Goal: Transaction & Acquisition: Purchase product/service

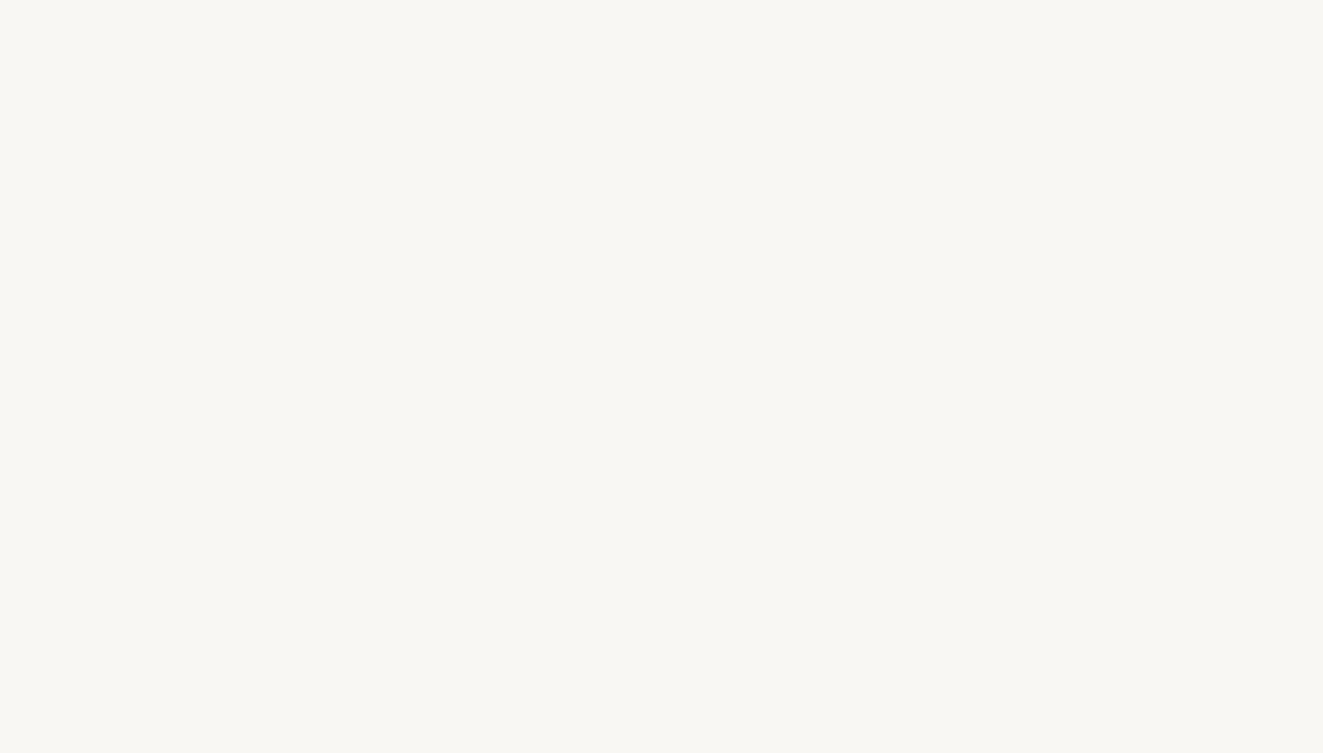
select select "UK"
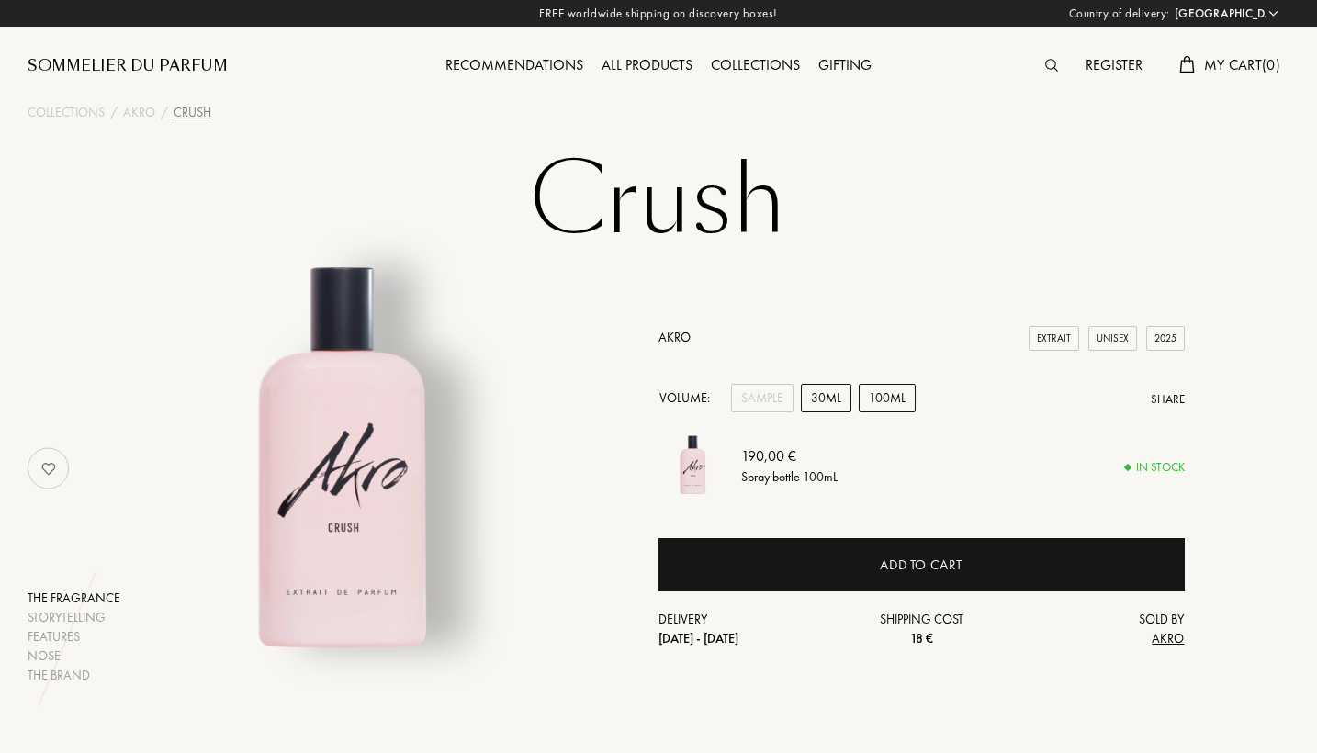
click at [819, 390] on div "30mL" at bounding box center [826, 398] width 51 height 28
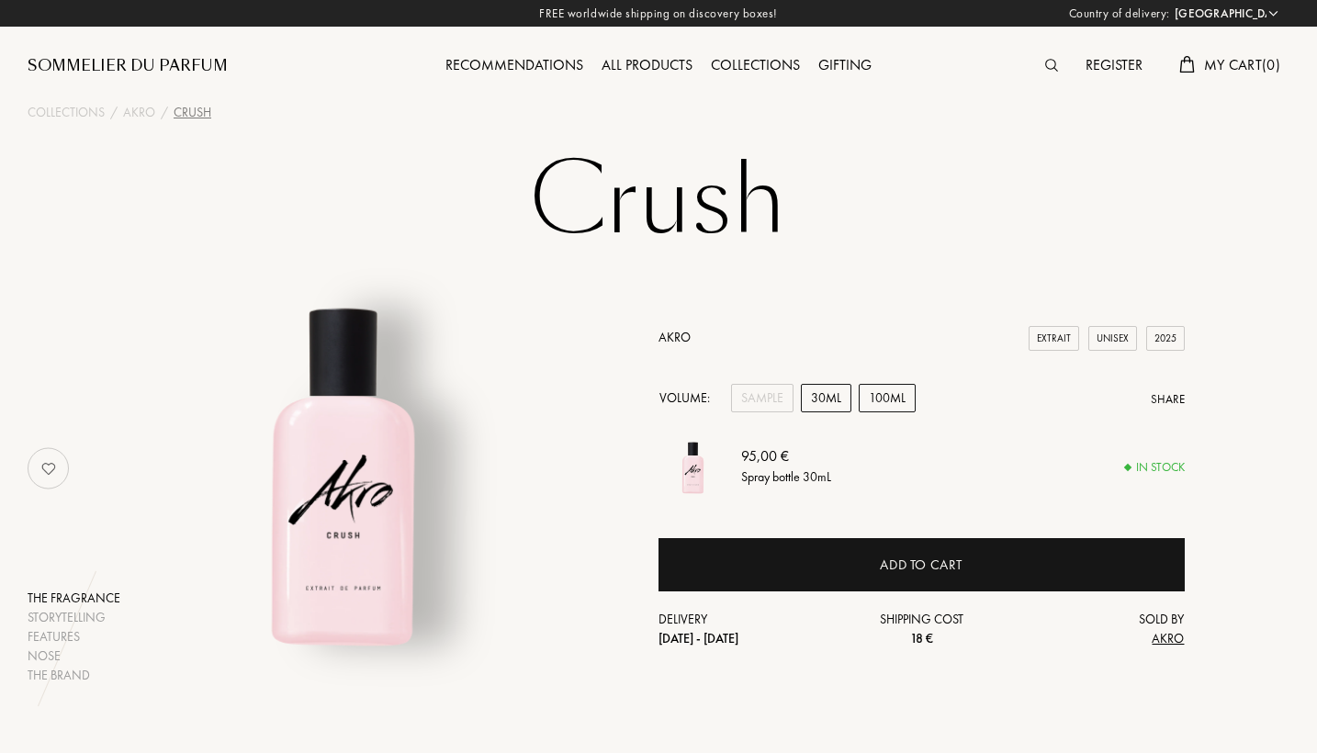
click at [868, 392] on div "100mL" at bounding box center [887, 398] width 57 height 28
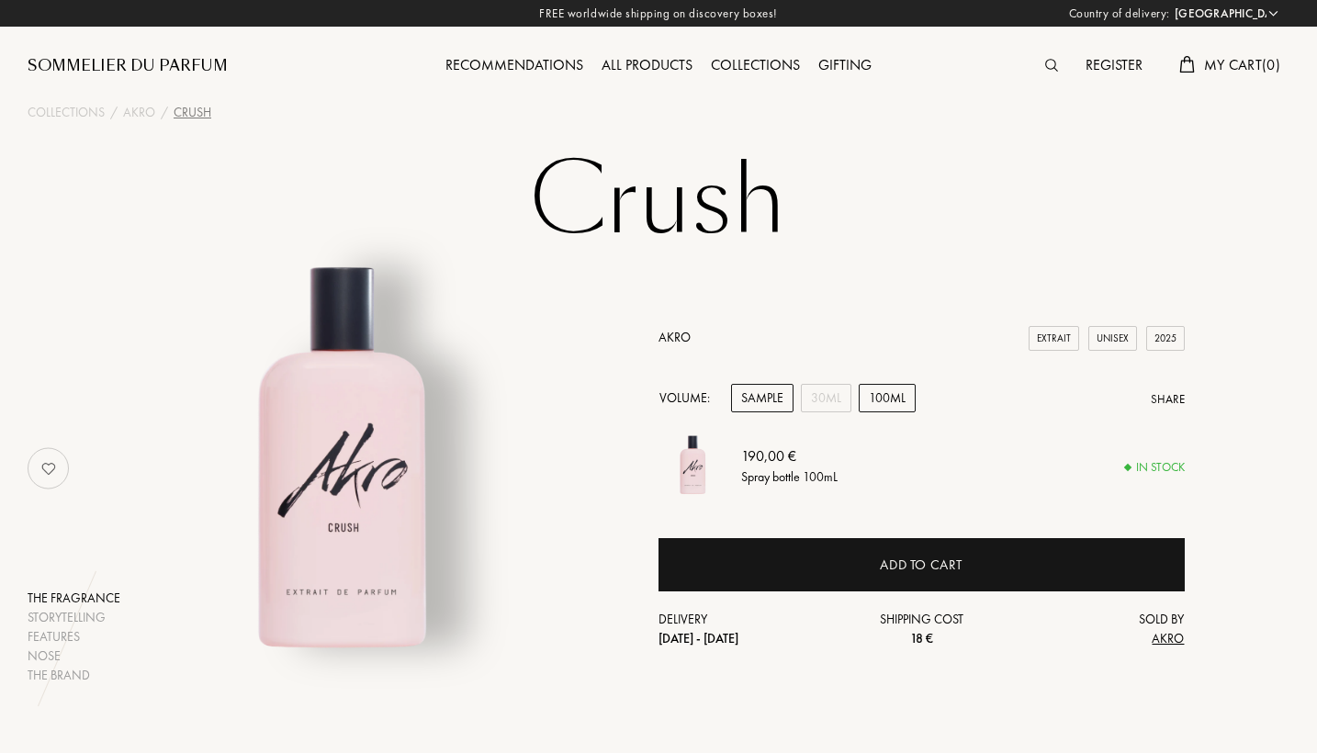
click at [766, 400] on div "Sample" at bounding box center [762, 398] width 62 height 28
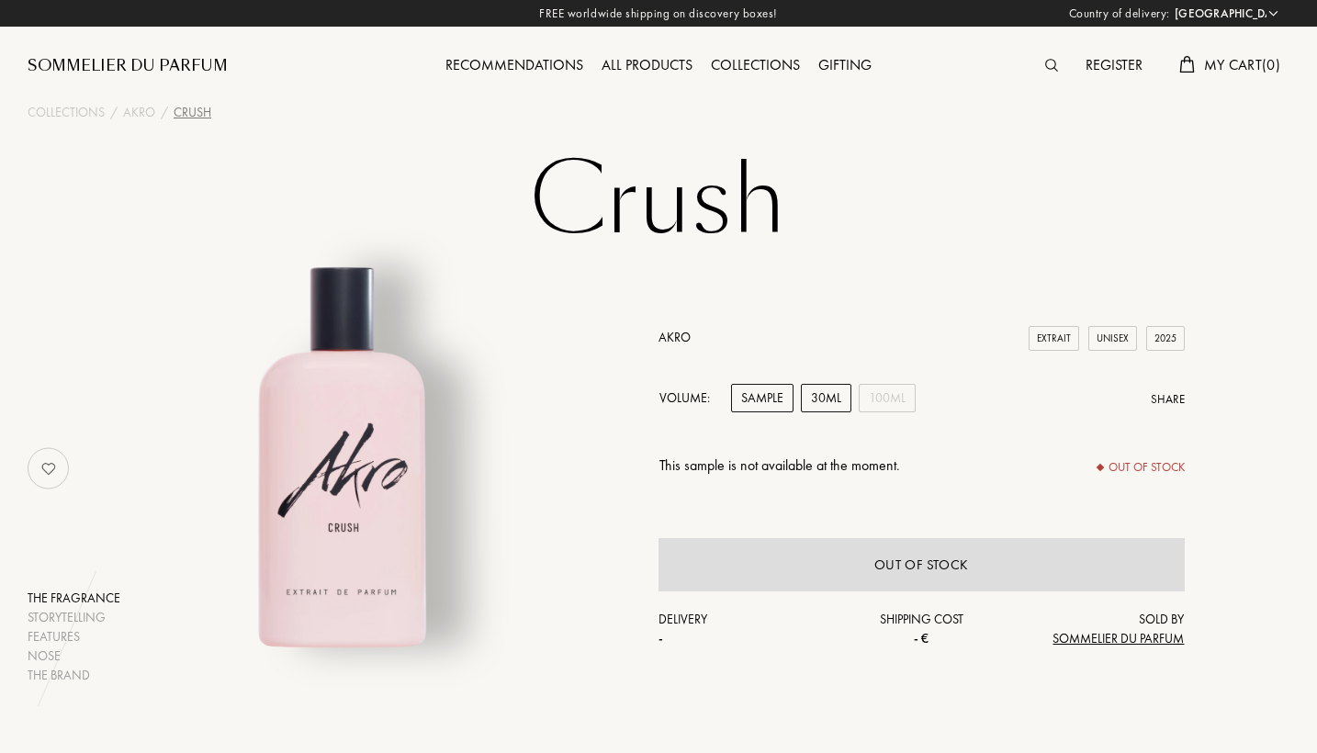
click at [827, 399] on div "30mL" at bounding box center [826, 398] width 51 height 28
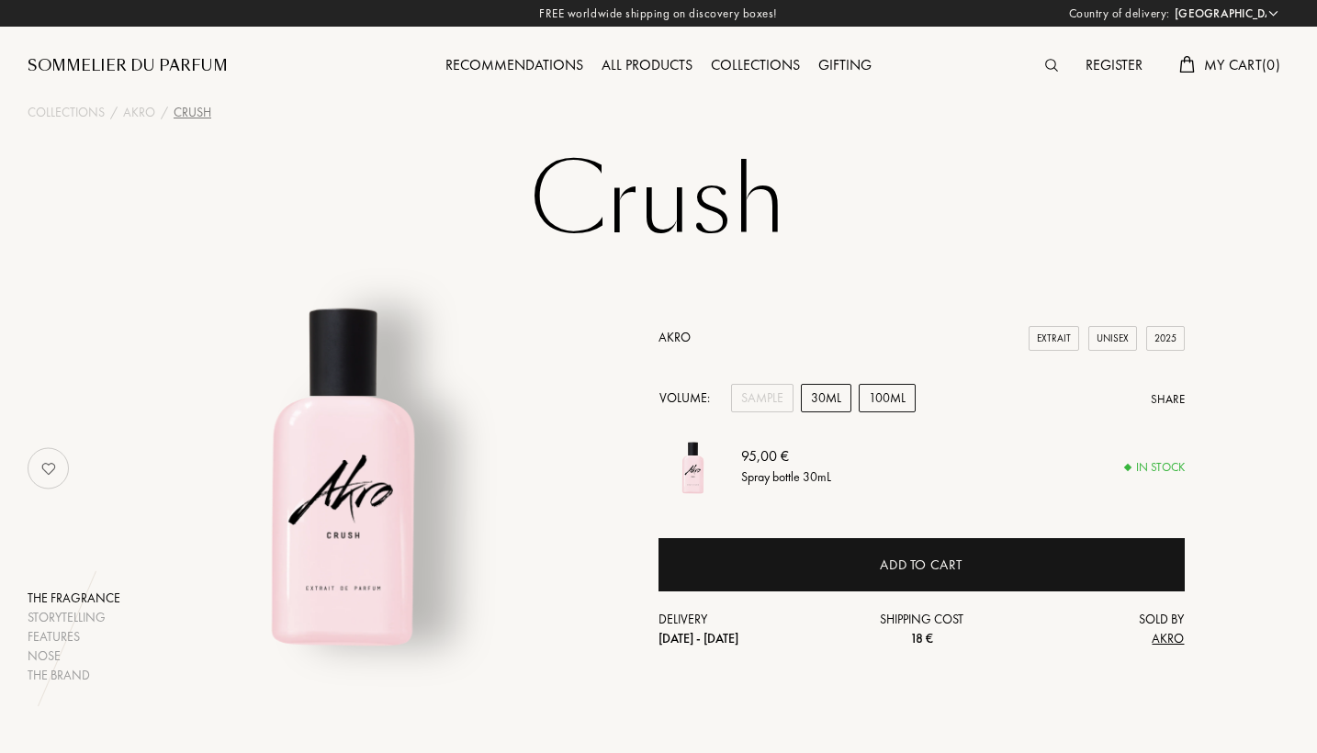
click at [875, 389] on div "100mL" at bounding box center [887, 398] width 57 height 28
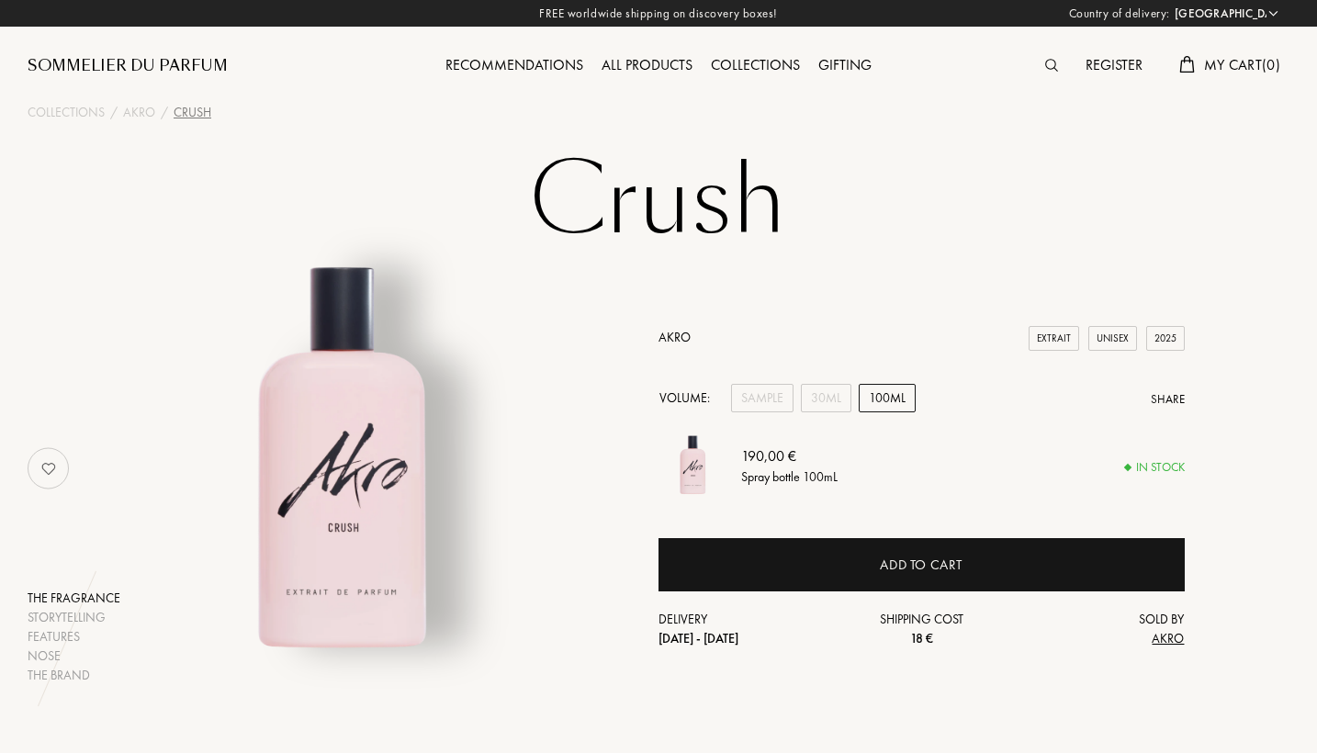
click at [1170, 642] on span "Akro" at bounding box center [1168, 638] width 32 height 17
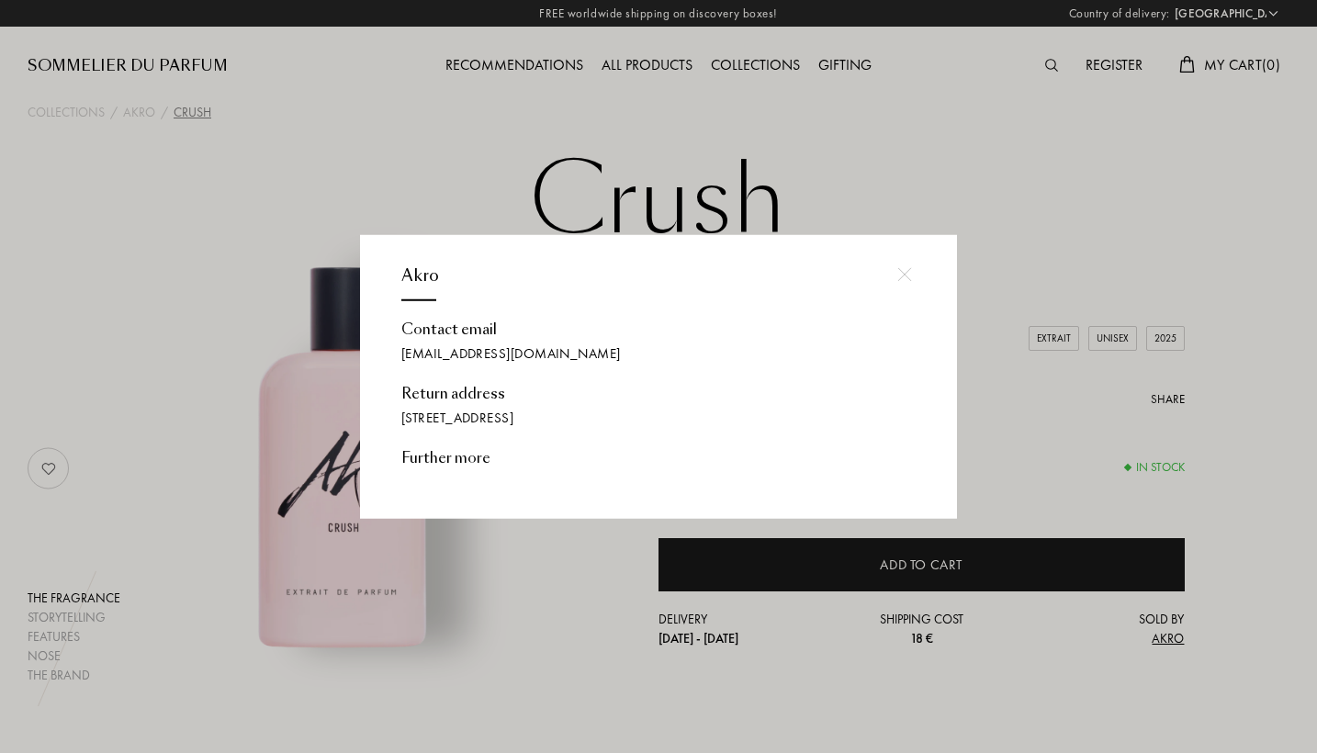
click at [905, 289] on div at bounding box center [904, 274] width 41 height 41
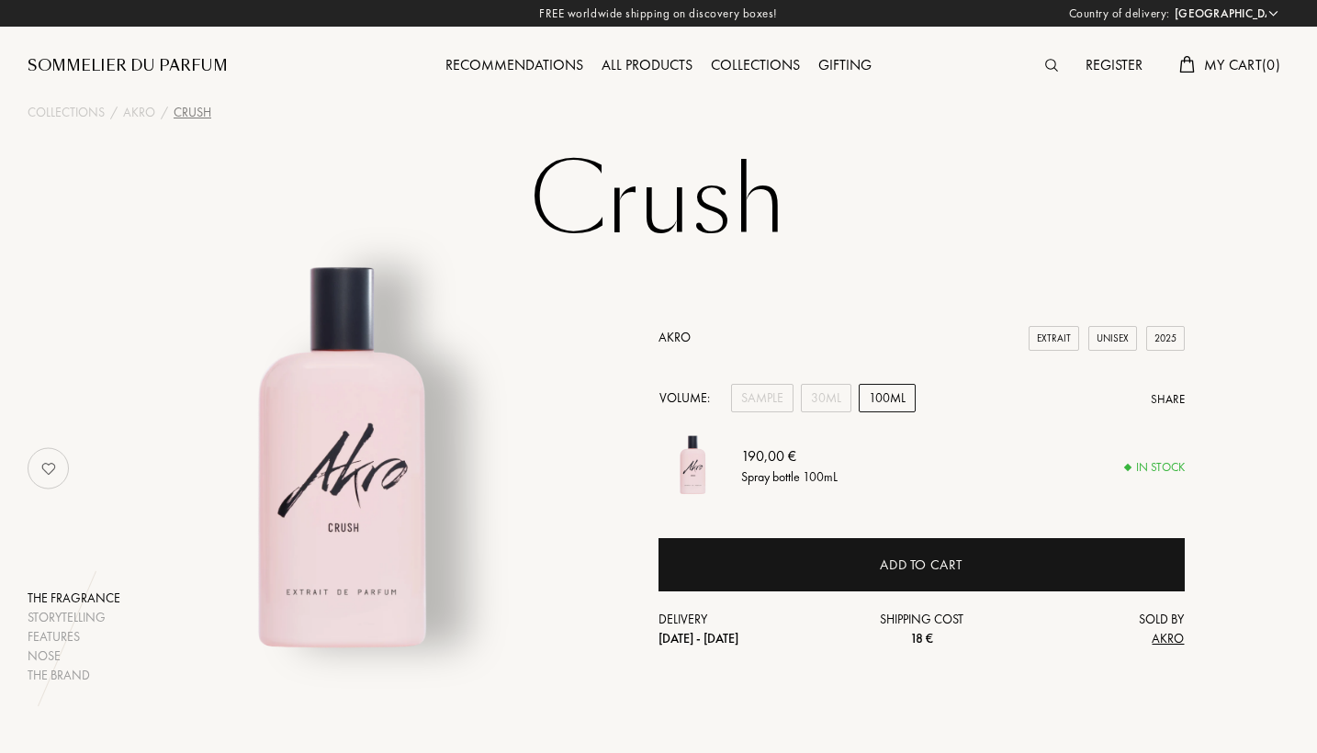
click at [1259, 17] on select "[GEOGRAPHIC_DATA] [GEOGRAPHIC_DATA] [GEOGRAPHIC_DATA] [GEOGRAPHIC_DATA] [GEOGRA…" at bounding box center [1225, 14] width 110 height 18
select select "IT"
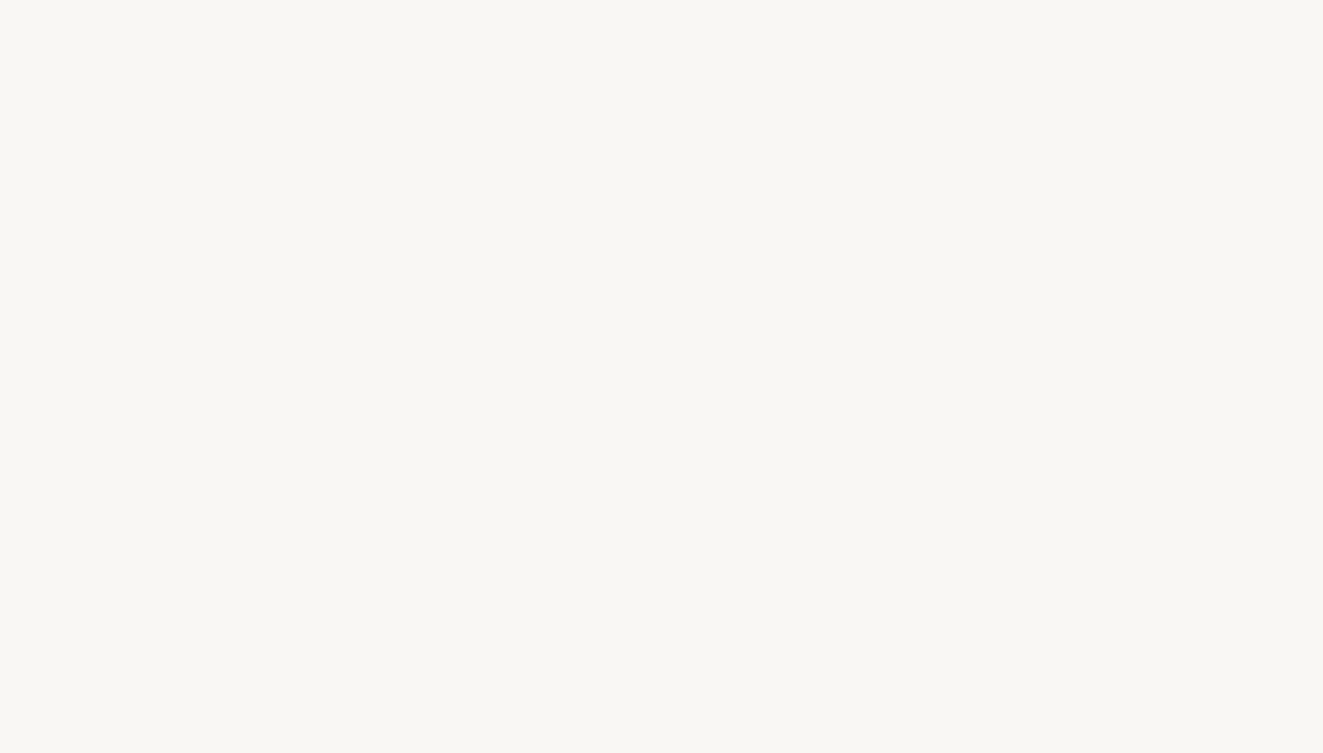
select select "IT"
click at [0, 0] on div "Storytelling Storytelling" at bounding box center [0, 0] width 0 height 0
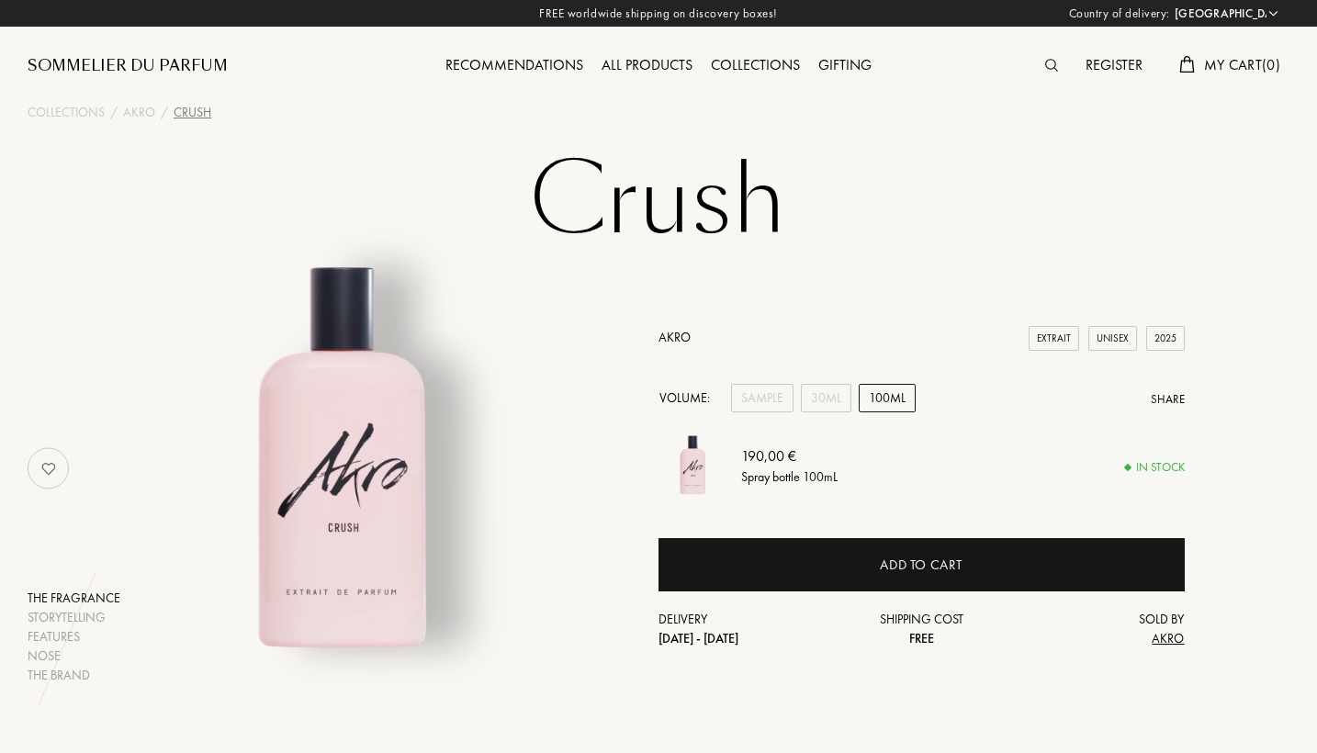
click at [826, 400] on div "30mL" at bounding box center [826, 398] width 51 height 28
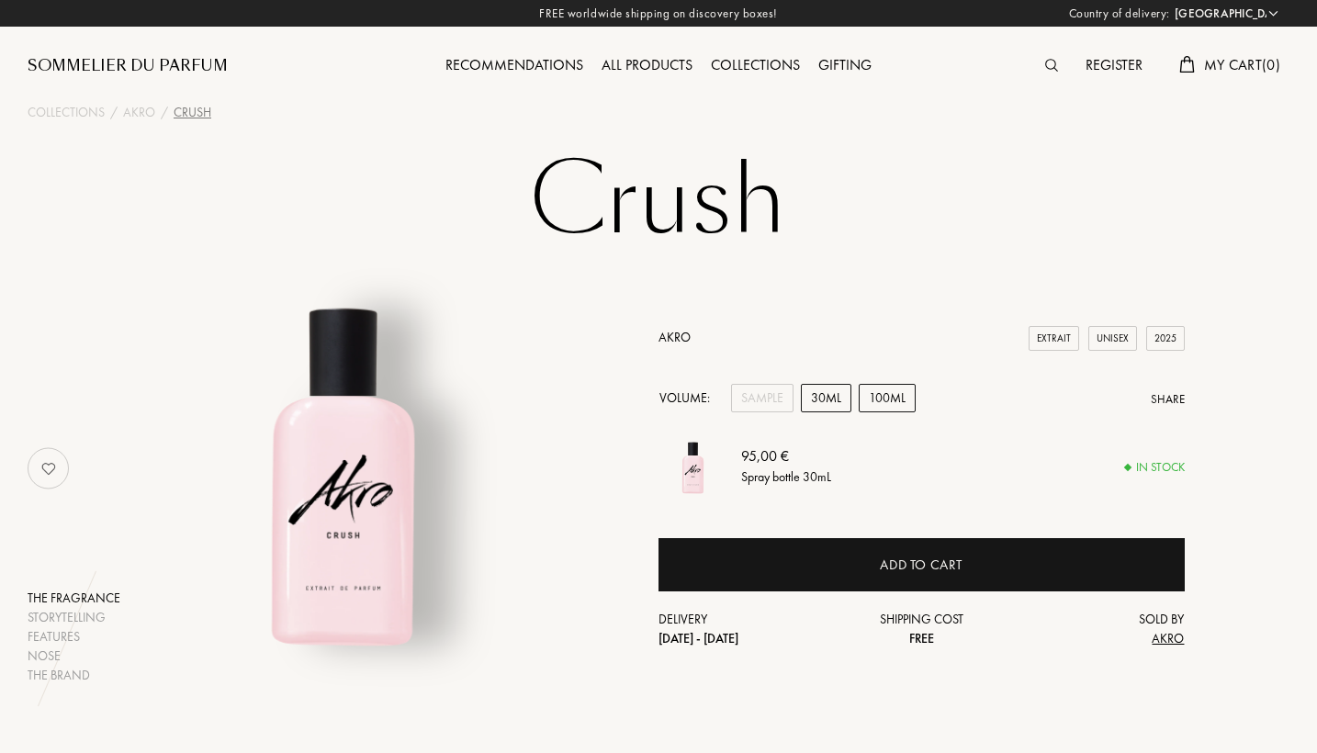
click at [870, 400] on div "100mL" at bounding box center [887, 398] width 57 height 28
